Goal: Information Seeking & Learning: Check status

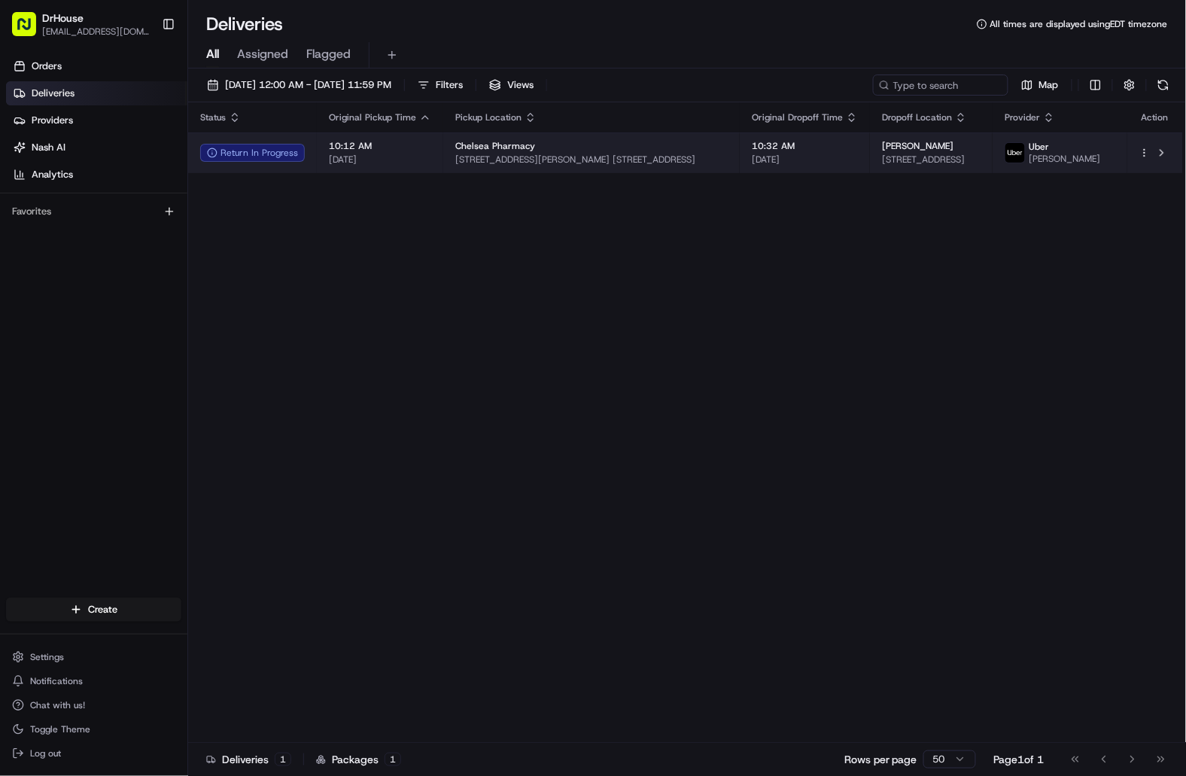
click at [426, 160] on span "[DATE]" at bounding box center [380, 160] width 102 height 12
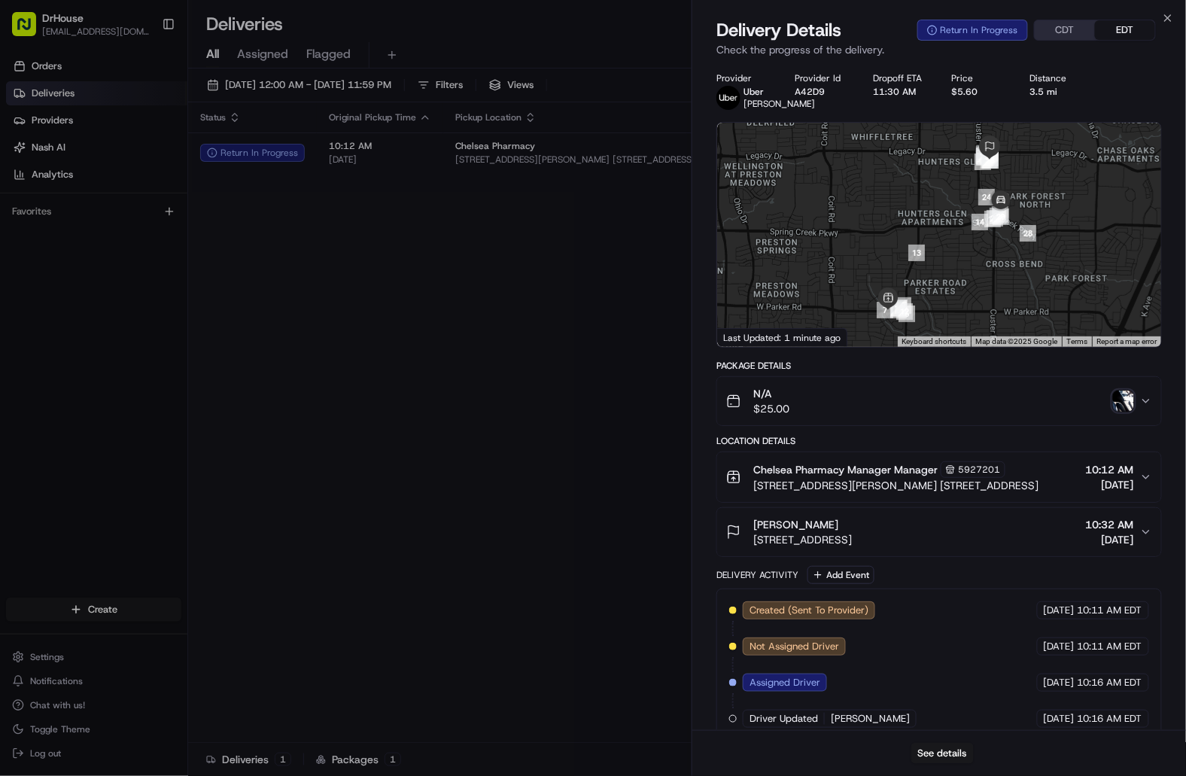
scroll to position [287, 0]
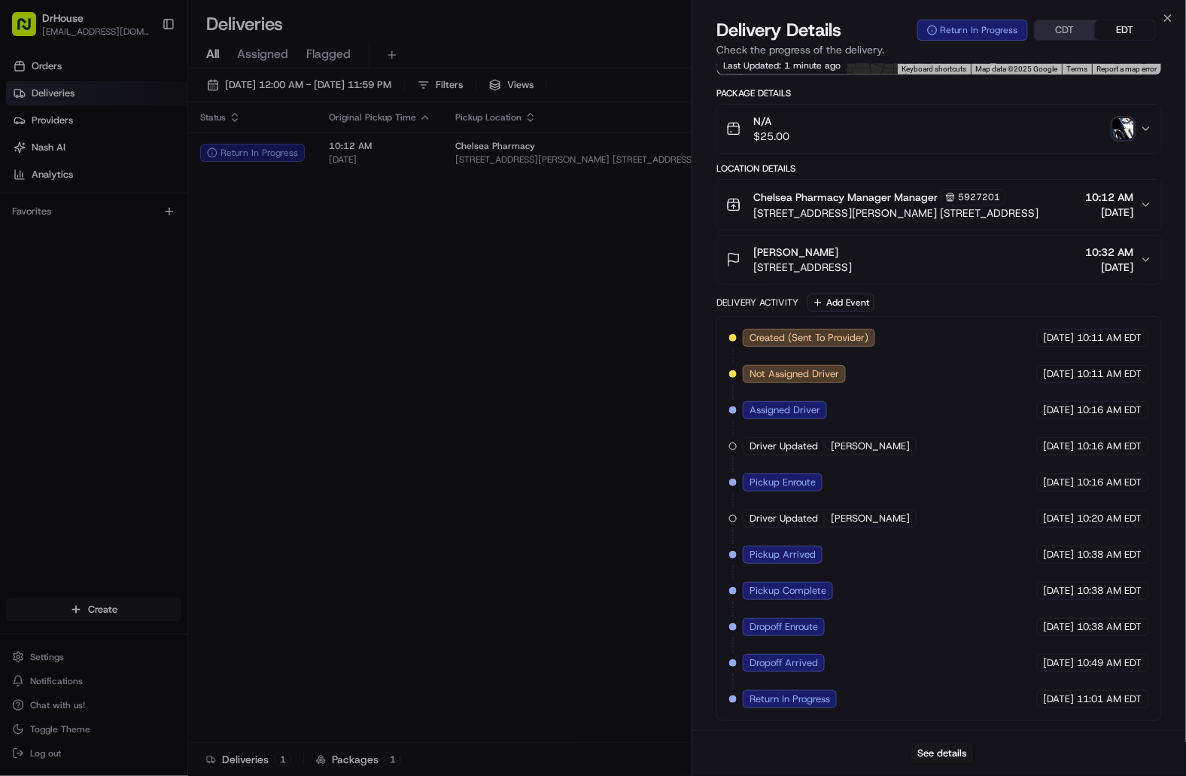
click at [1124, 126] on img "button" at bounding box center [1123, 128] width 21 height 21
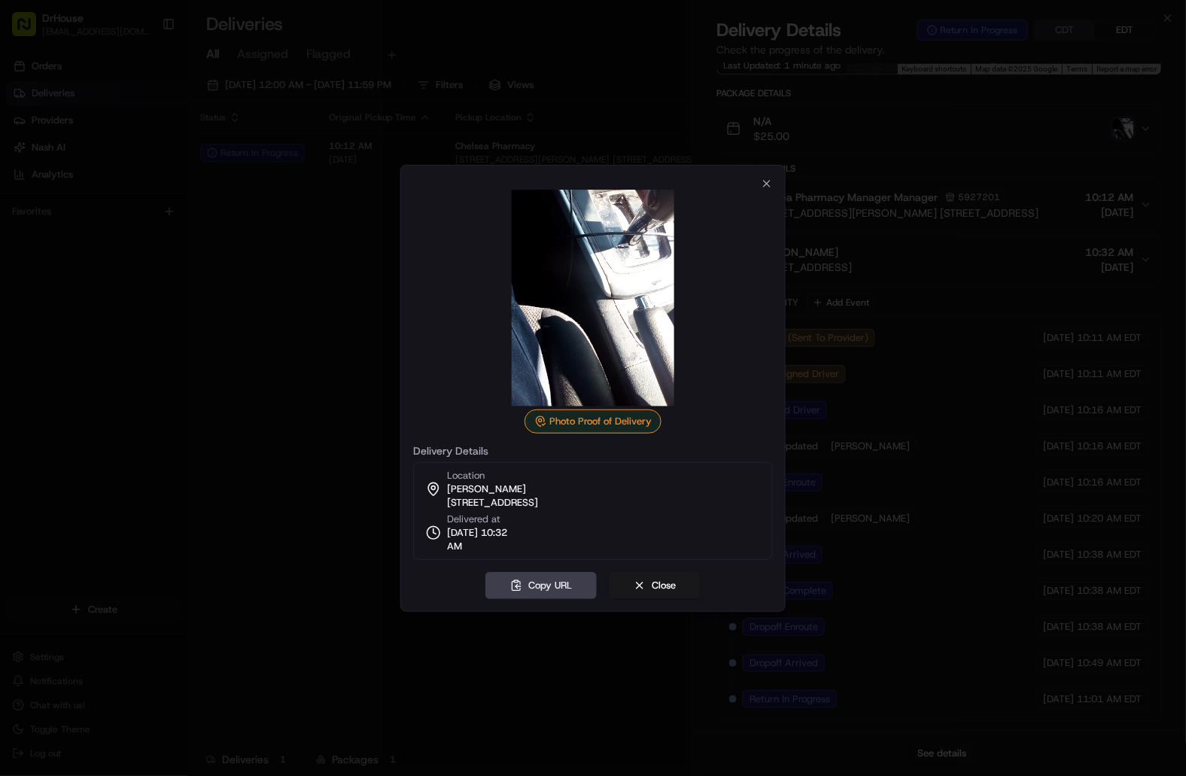
click at [1039, 136] on div at bounding box center [593, 388] width 1186 height 776
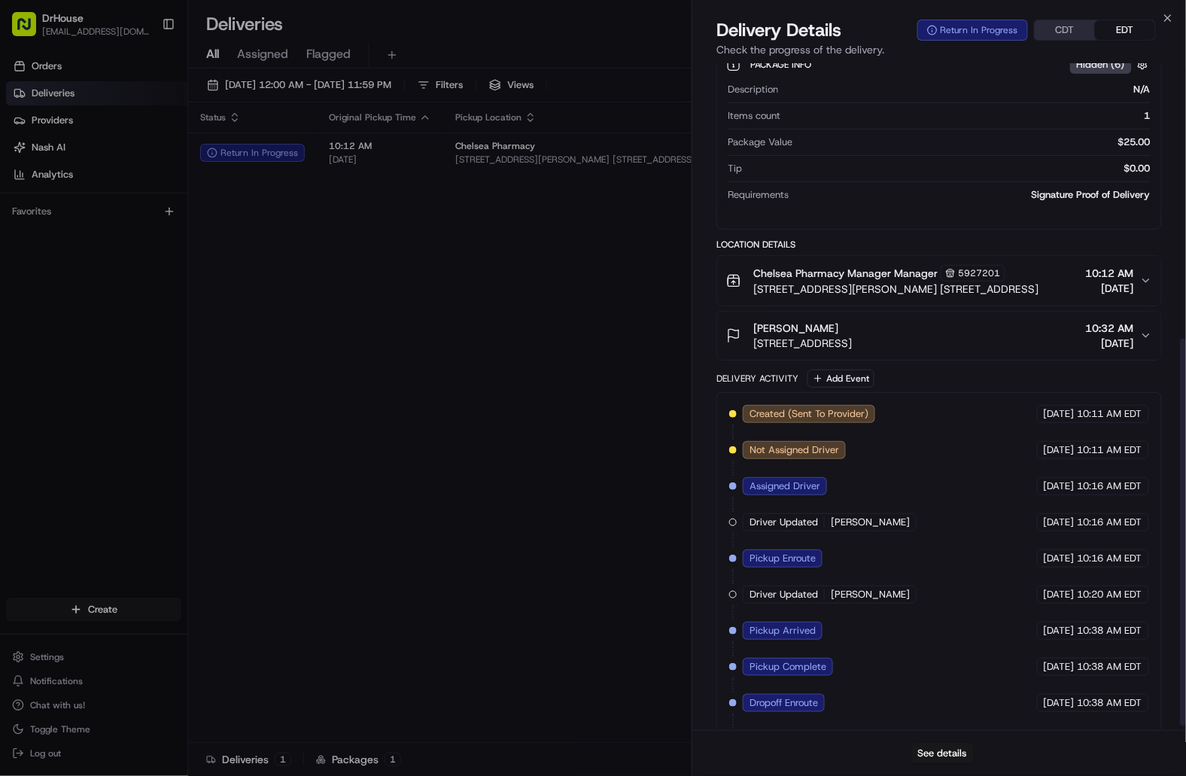
scroll to position [479, 0]
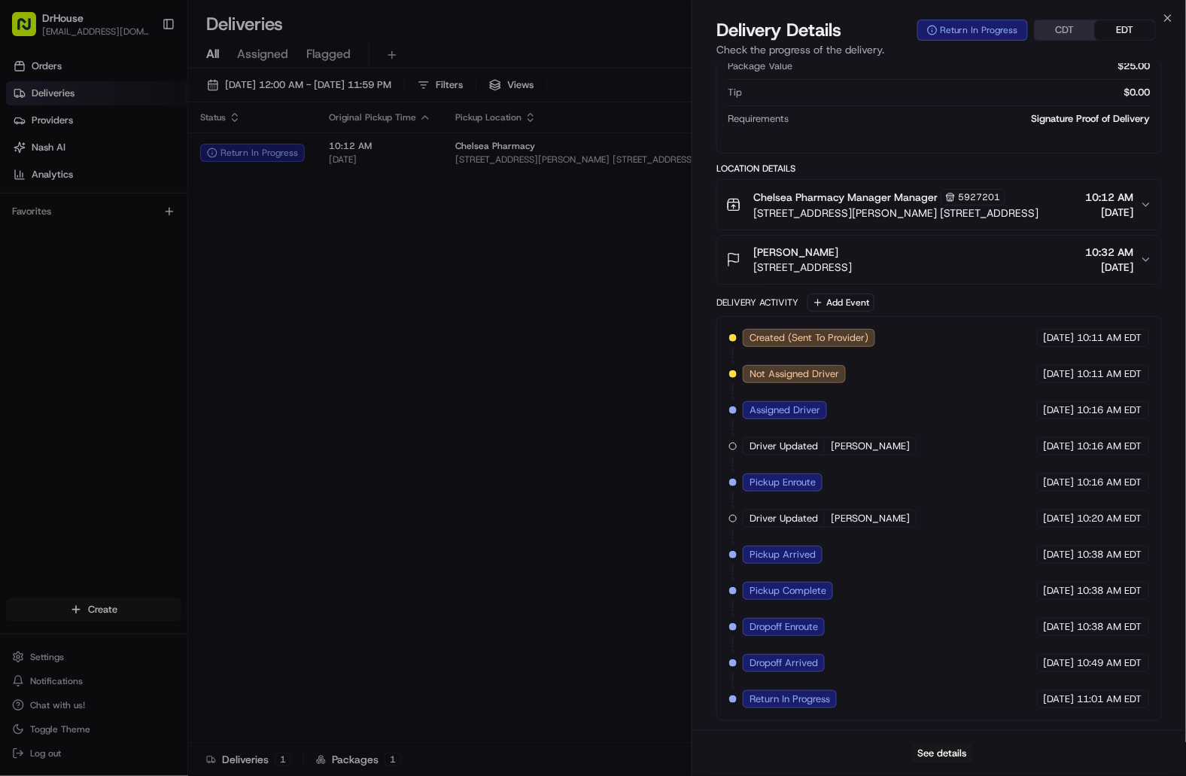
click at [771, 698] on span "Return In Progress" at bounding box center [790, 699] width 81 height 14
copy div "Return In Progress Uber"
click at [802, 695] on span "Return In Progress" at bounding box center [790, 699] width 81 height 14
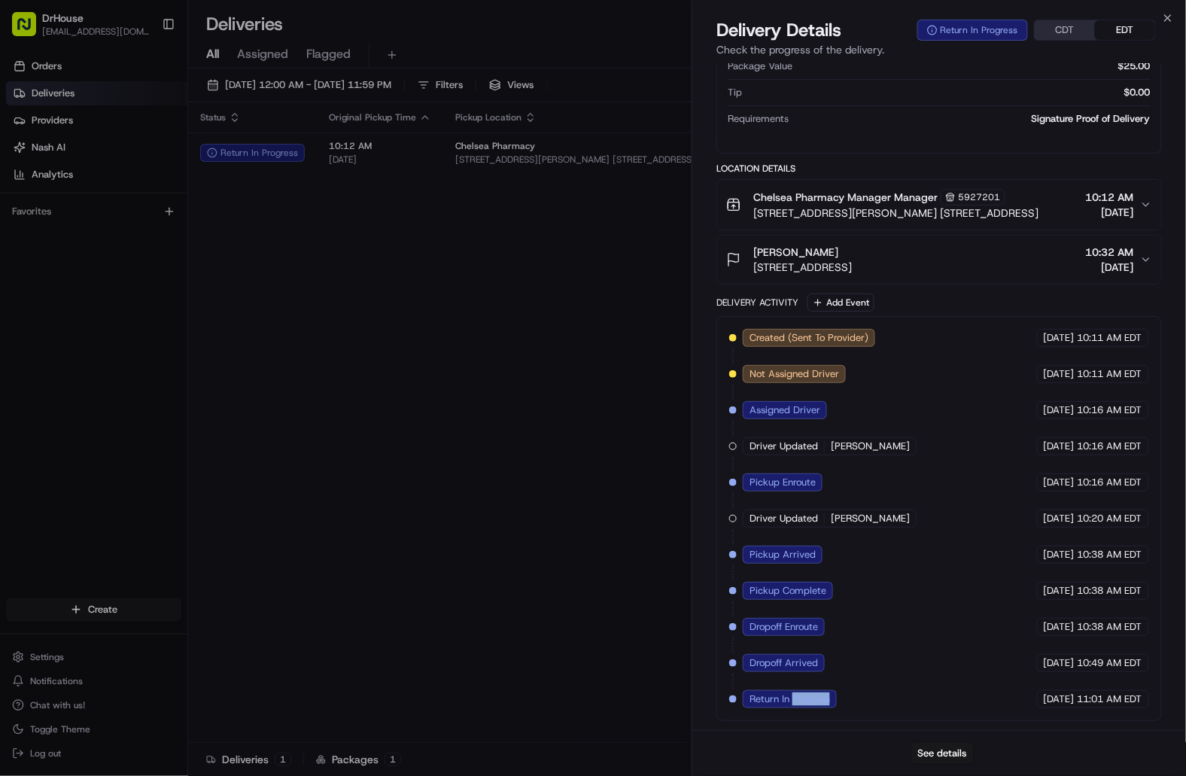
click at [802, 695] on span "Return In Progress" at bounding box center [790, 699] width 81 height 14
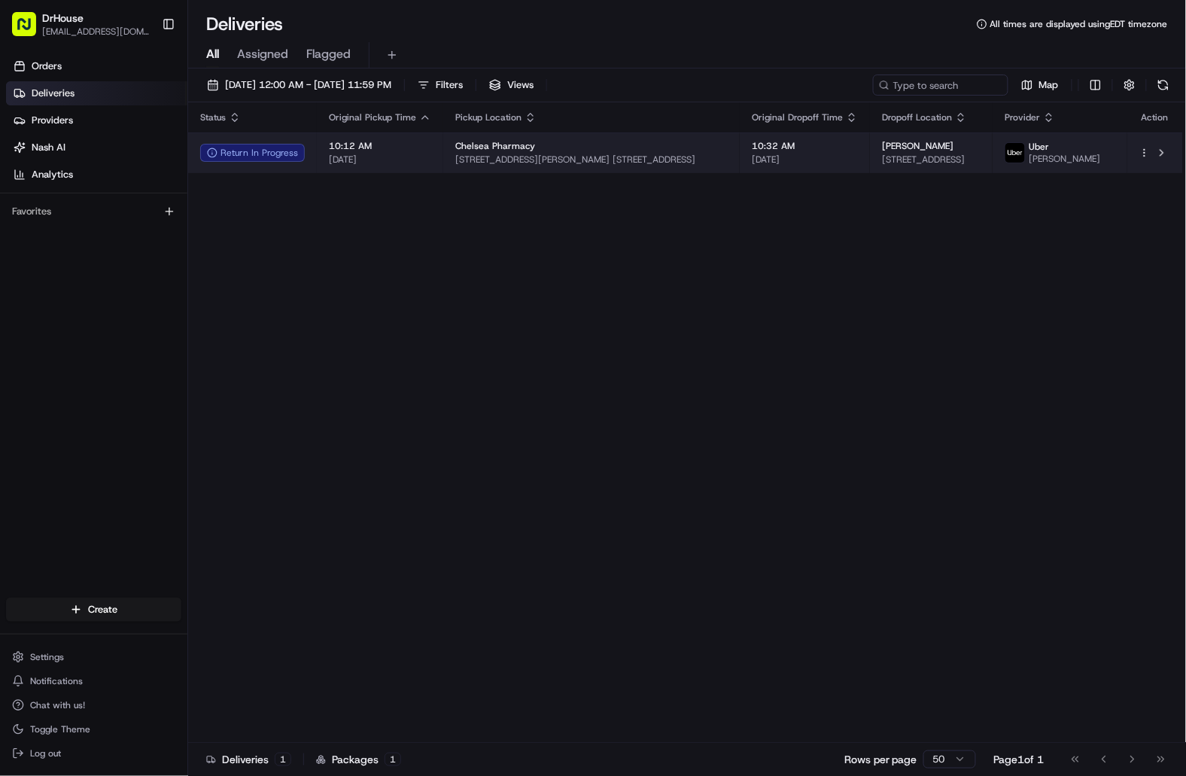
click at [666, 156] on span "[STREET_ADDRESS][PERSON_NAME] [STREET_ADDRESS]" at bounding box center [591, 160] width 272 height 12
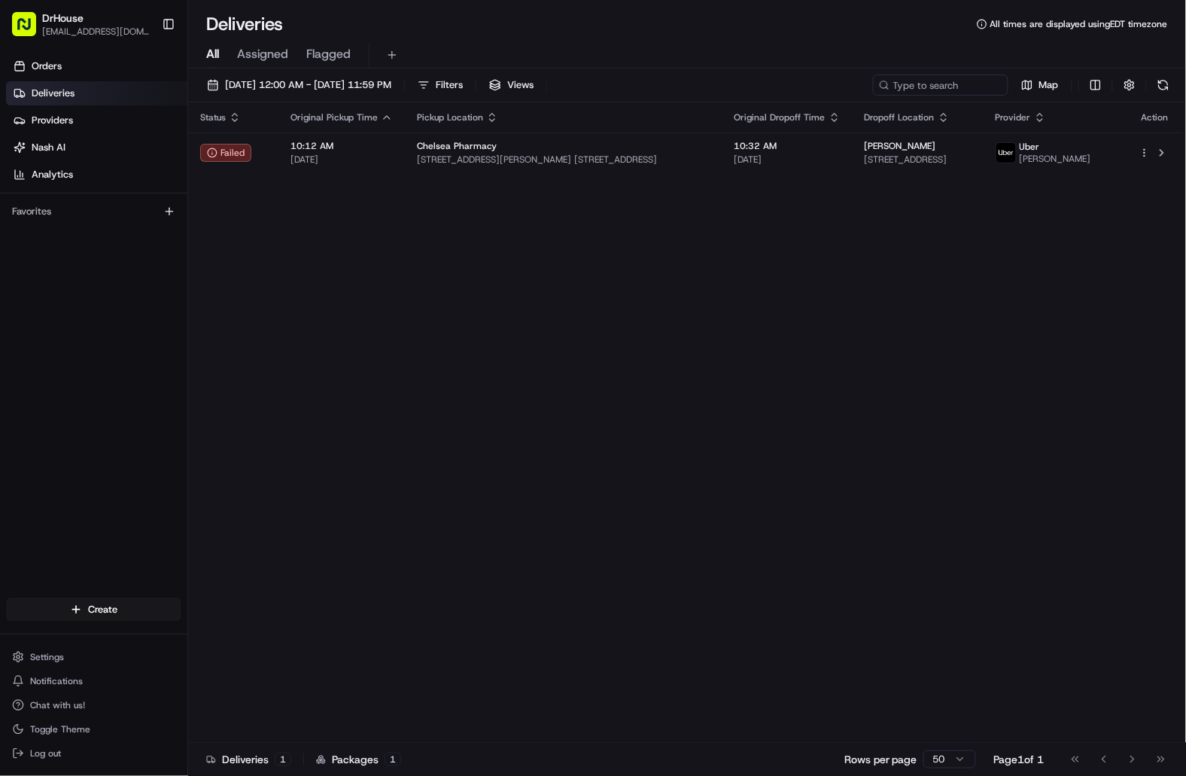
click at [599, 518] on div "Status Original Pickup Time Pickup Location Original Dropoff Time Dropoff Locat…" at bounding box center [685, 422] width 995 height 640
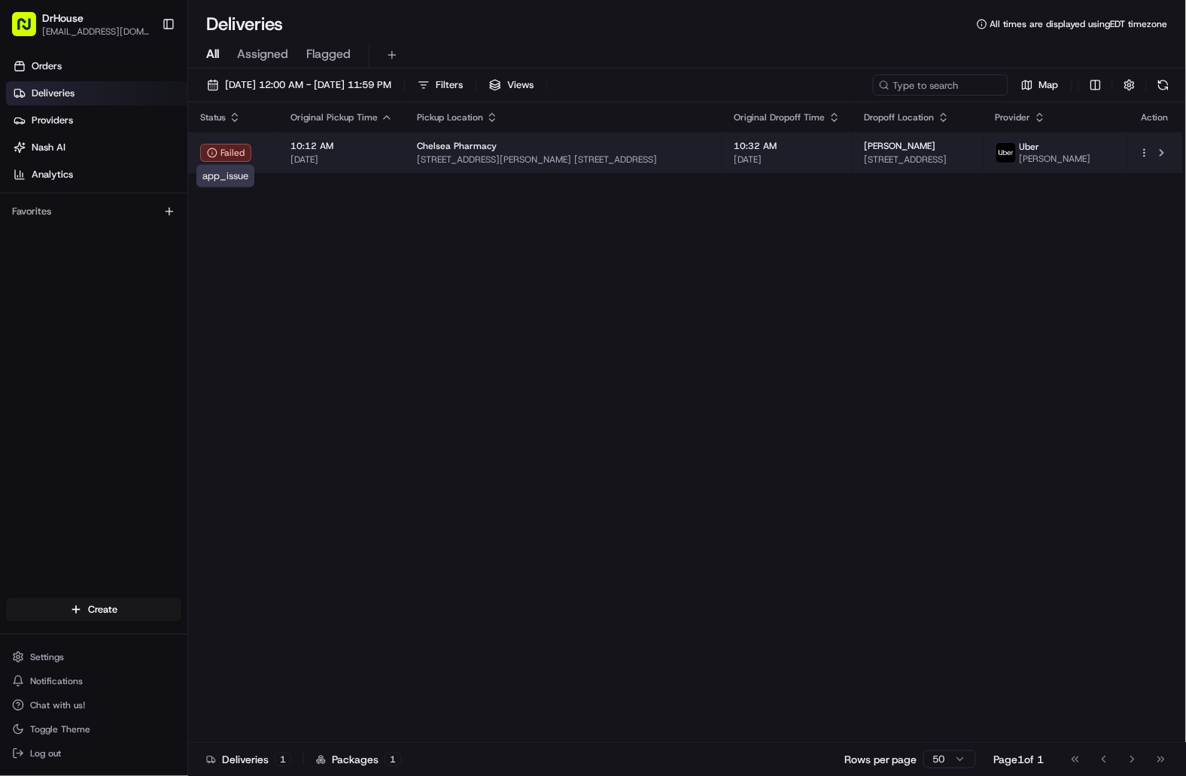
click at [234, 148] on div "Failed" at bounding box center [225, 153] width 51 height 18
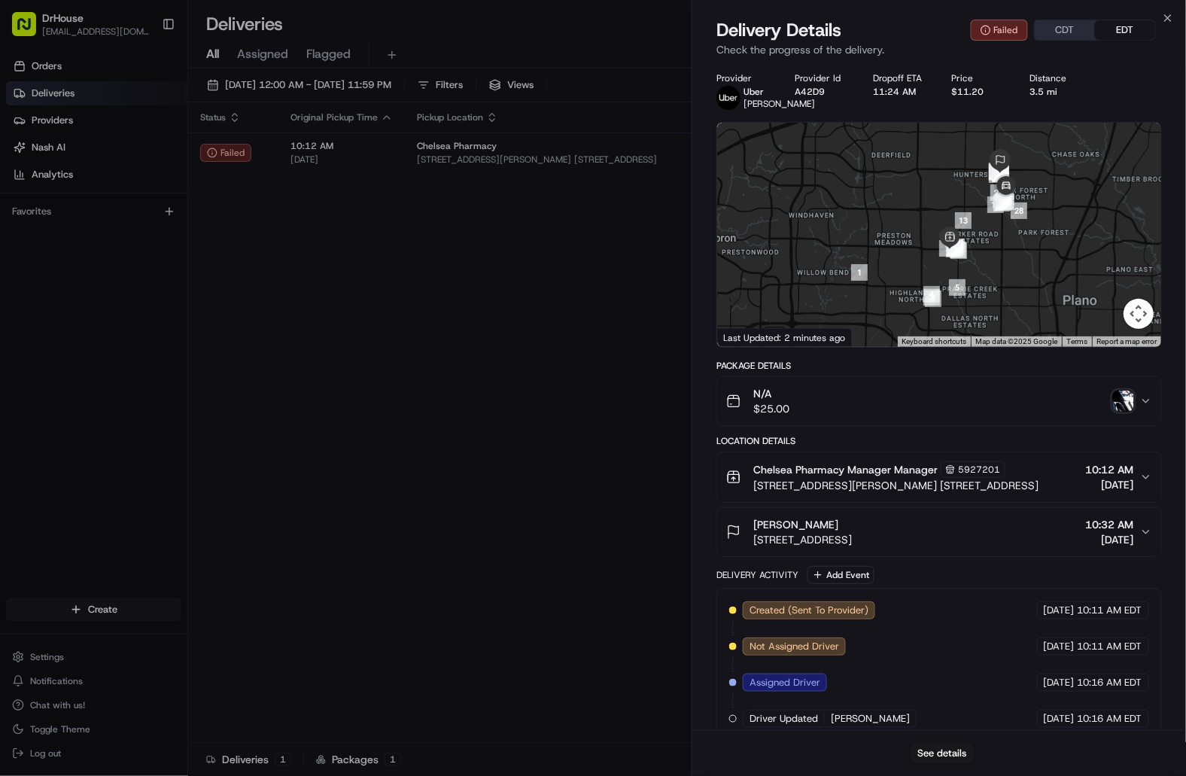
scroll to position [324, 0]
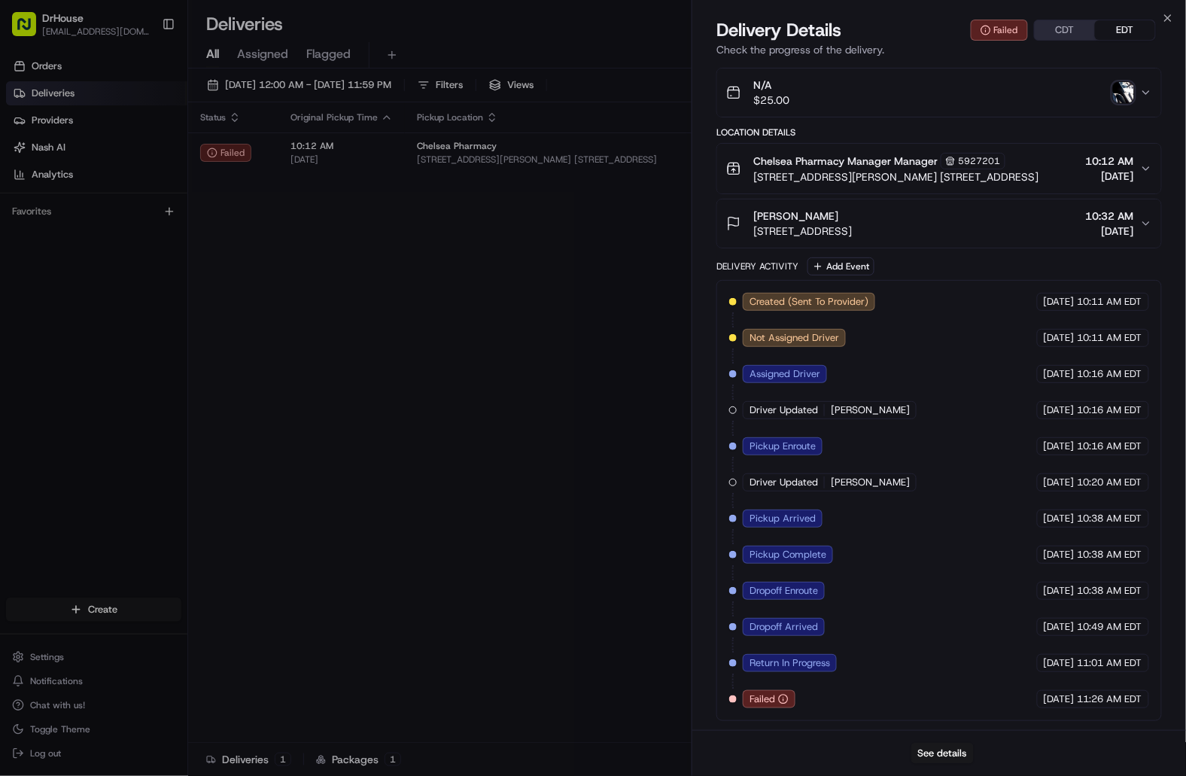
click at [768, 697] on span "Failed" at bounding box center [763, 699] width 26 height 14
copy div "Failed Uber"
click at [894, 671] on div "Created (Sent To Provider) Uber [DATE] 10:11 AM EDT Not Assigned Driver Uber [D…" at bounding box center [939, 500] width 420 height 415
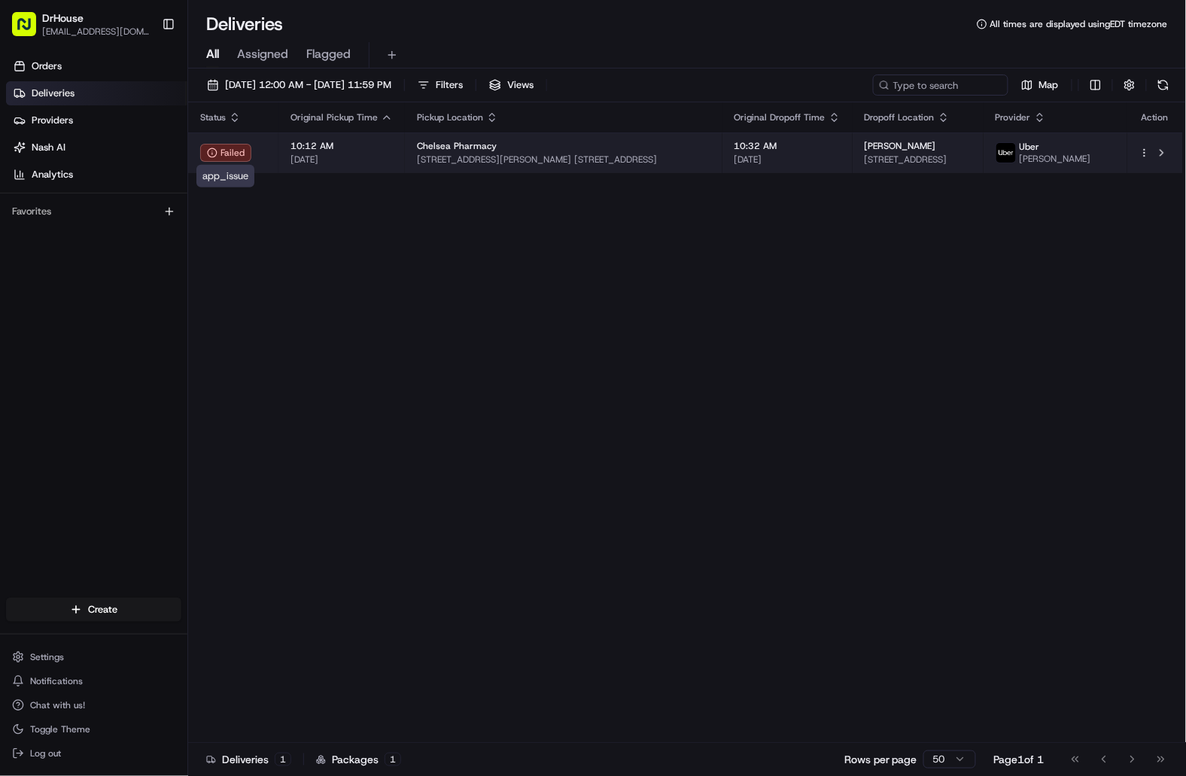
click at [236, 151] on div "Failed" at bounding box center [225, 153] width 51 height 18
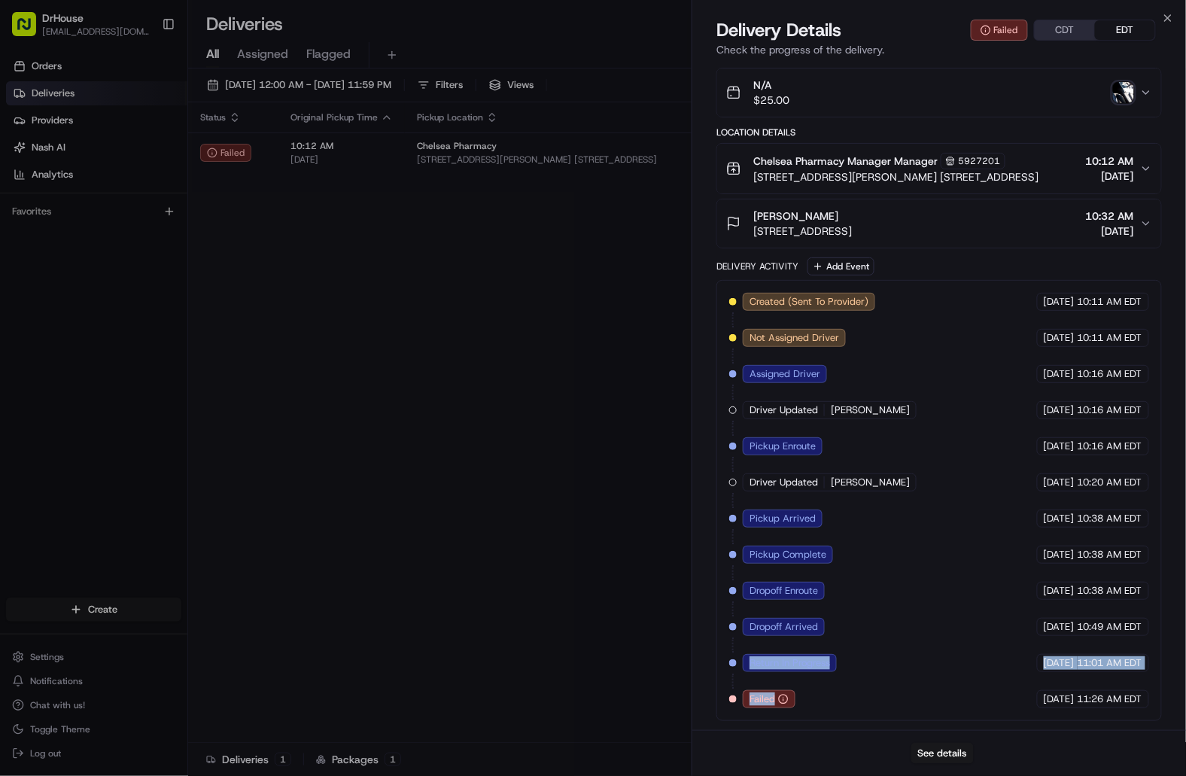
drag, startPoint x: 750, startPoint y: 661, endPoint x: 808, endPoint y: 704, distance: 72.1
click at [808, 704] on div "Created (Sent To Provider) Uber [DATE] 10:11 AM EDT Not Assigned Driver Uber [D…" at bounding box center [939, 500] width 420 height 415
copy div "Return In Progress Uber [DATE] 11:01 AM EDT Failed Uber"
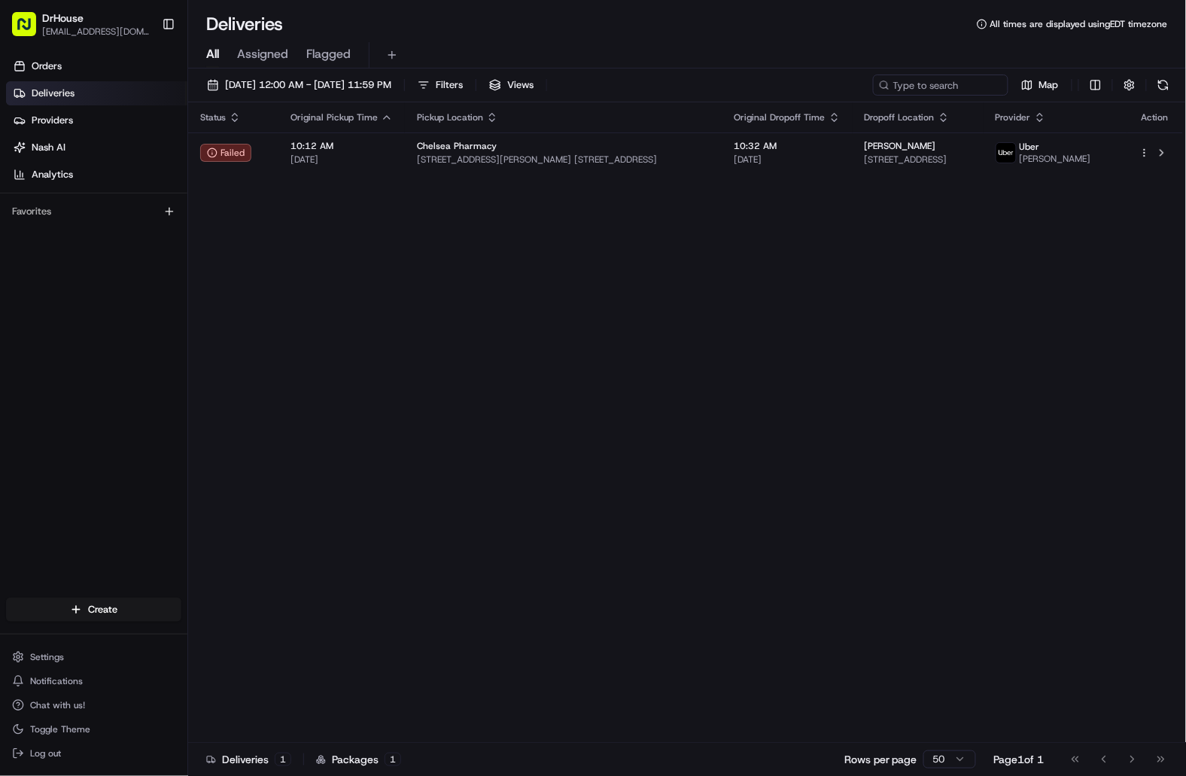
click at [884, 387] on div "Status Original Pickup Time Pickup Location Original Dropoff Time Dropoff Locat…" at bounding box center [685, 422] width 995 height 640
click at [1126, 321] on div "Status Original Pickup Time Pickup Location Original Dropoff Time Dropoff Locat…" at bounding box center [685, 422] width 995 height 640
